Goal: Find specific page/section: Find specific page/section

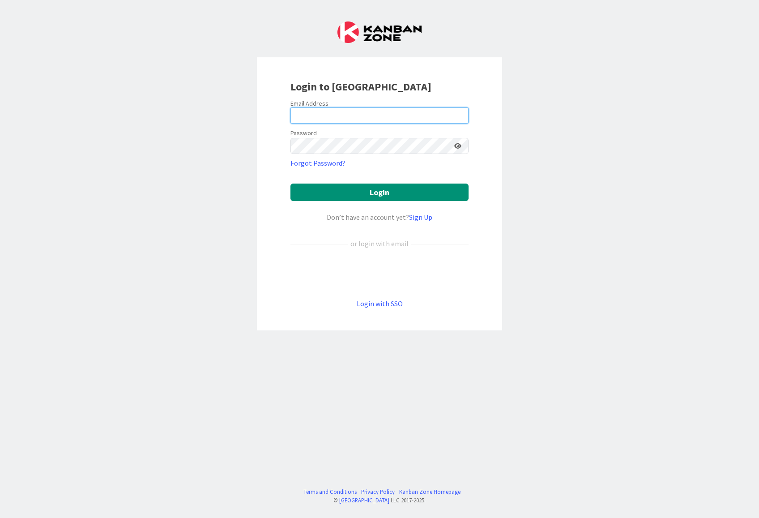
click at [405, 112] on input "email" at bounding box center [380, 115] width 178 height 16
click at [331, 112] on input "email" at bounding box center [380, 115] width 178 height 16
paste input "[EMAIL_ADDRESS][DOMAIN_NAME]"
type input "[EMAIL_ADDRESS][DOMAIN_NAME]"
click at [332, 152] on form "Email Address [EMAIL_ADDRESS][DOMAIN_NAME] Password Forgot Password? Login Don’…" at bounding box center [380, 204] width 178 height 210
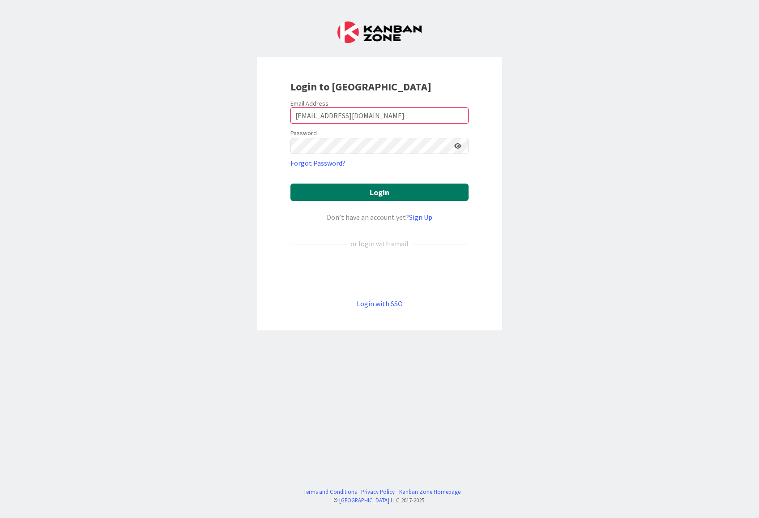
click at [391, 195] on button "Login" at bounding box center [380, 192] width 178 height 17
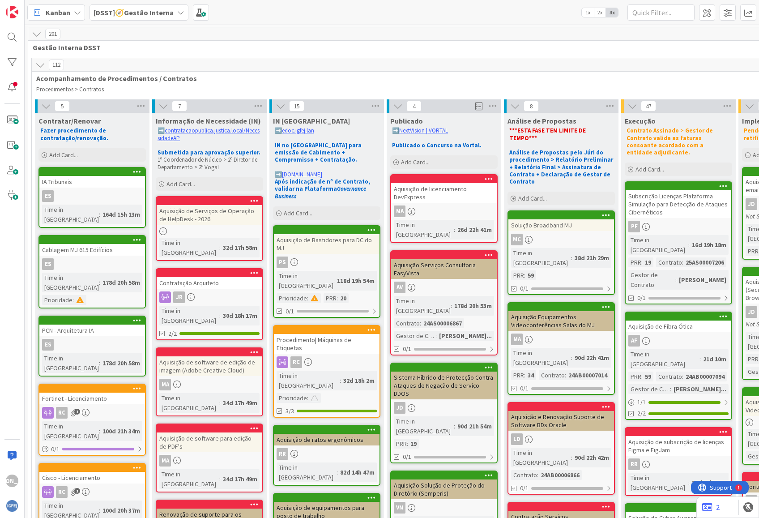
click at [129, 9] on b "[DSST]🧭Gestão Interna" at bounding box center [134, 12] width 80 height 9
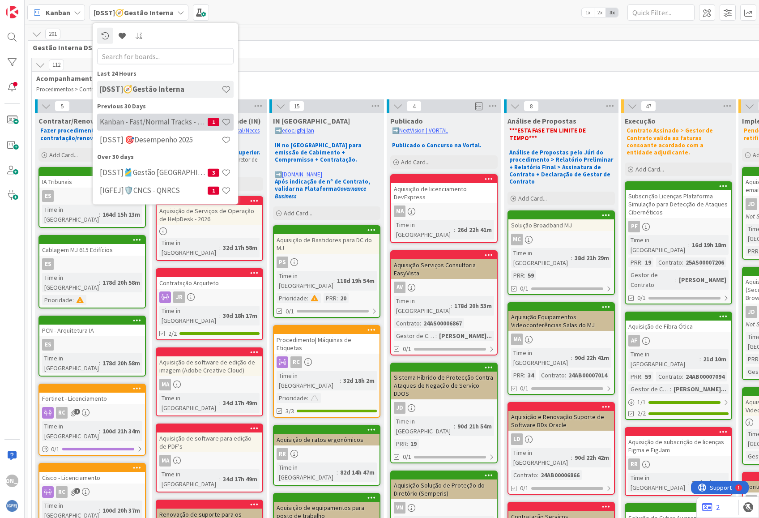
click at [154, 122] on h4 "Kanban - Fast/Normal Tracks - SQL SERVER" at bounding box center [154, 121] width 108 height 9
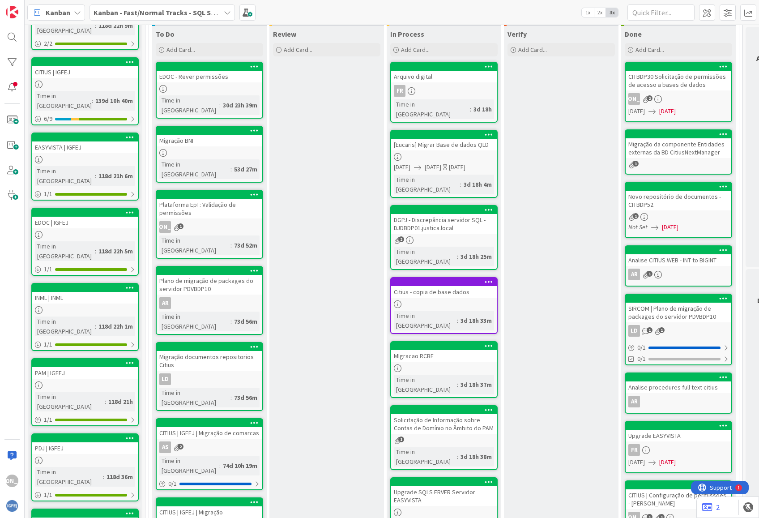
scroll to position [96, 0]
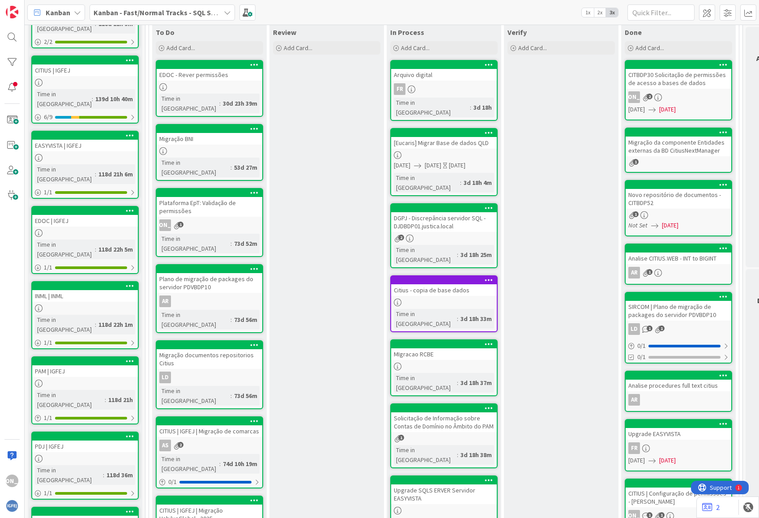
click at [454, 80] on div "Arquivo digital" at bounding box center [444, 75] width 106 height 12
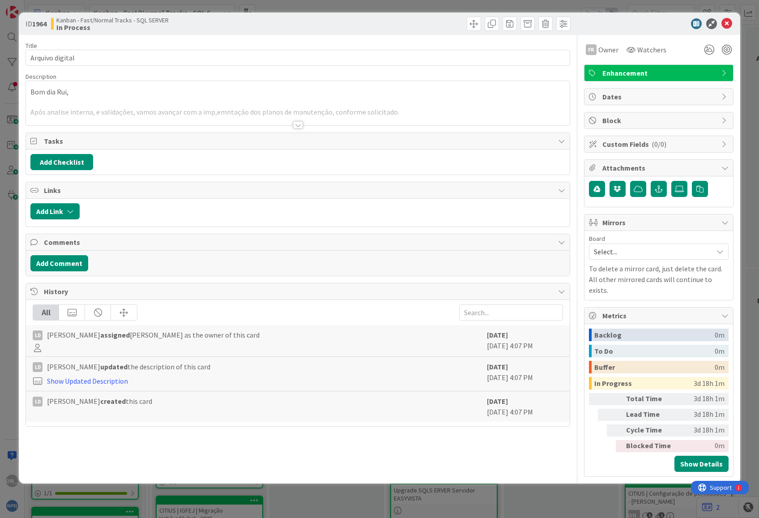
click at [317, 130] on div "Title 15 / 128 Arquivo digital Description Bom dia Rui, Após analise interna, e…" at bounding box center [298, 256] width 544 height 442
click at [302, 127] on div at bounding box center [298, 124] width 10 height 7
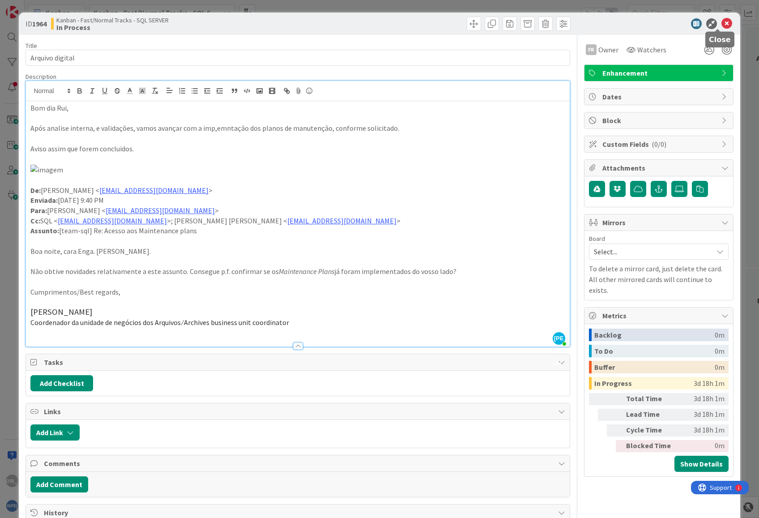
click at [722, 21] on icon at bounding box center [727, 23] width 11 height 11
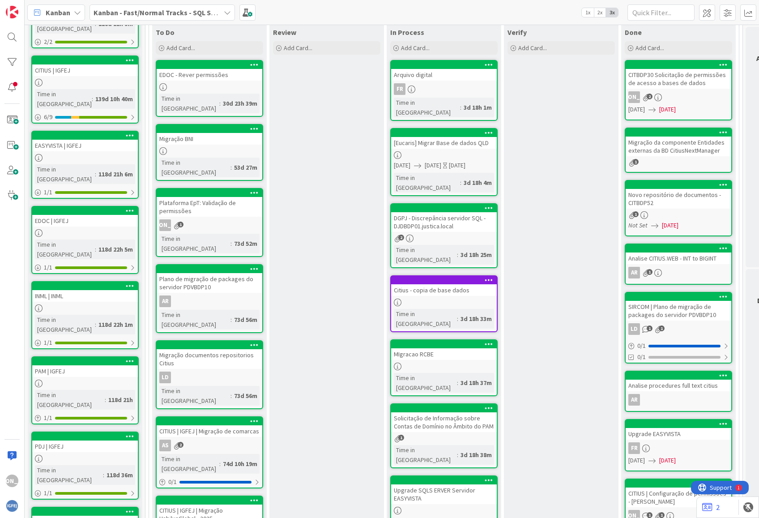
click at [436, 212] on div "DGPJ - Discrepância servidor SQL - DJDBDP01.justica.local" at bounding box center [444, 222] width 106 height 20
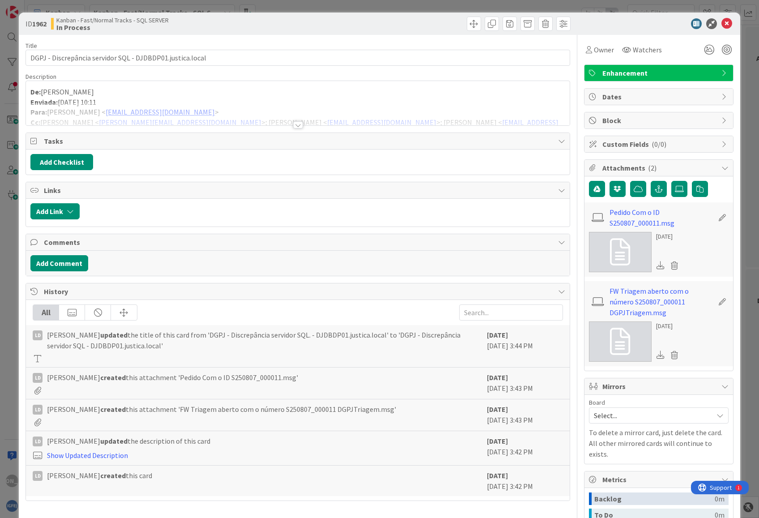
click at [293, 125] on div at bounding box center [298, 124] width 10 height 7
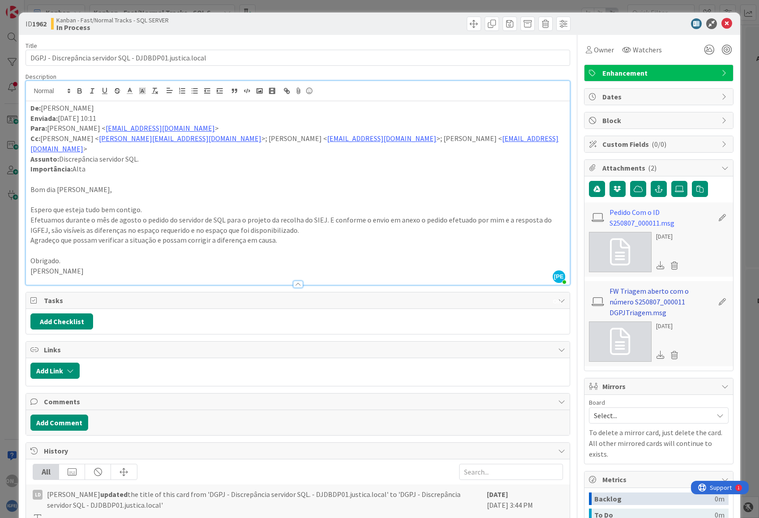
click at [635, 298] on link "FW Triagem aberto com o número S250807_000011 DGPJTriagem.msg" at bounding box center [662, 302] width 104 height 32
click at [722, 18] on icon at bounding box center [727, 23] width 11 height 11
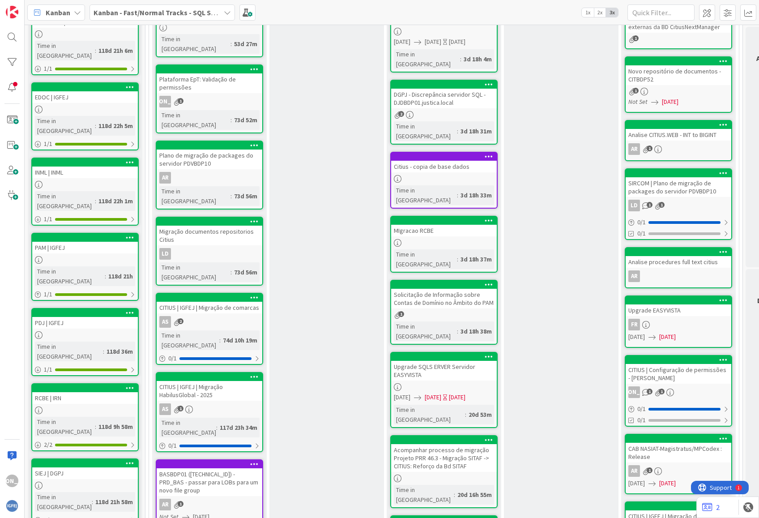
scroll to position [363, 0]
